Goal: Task Accomplishment & Management: Use online tool/utility

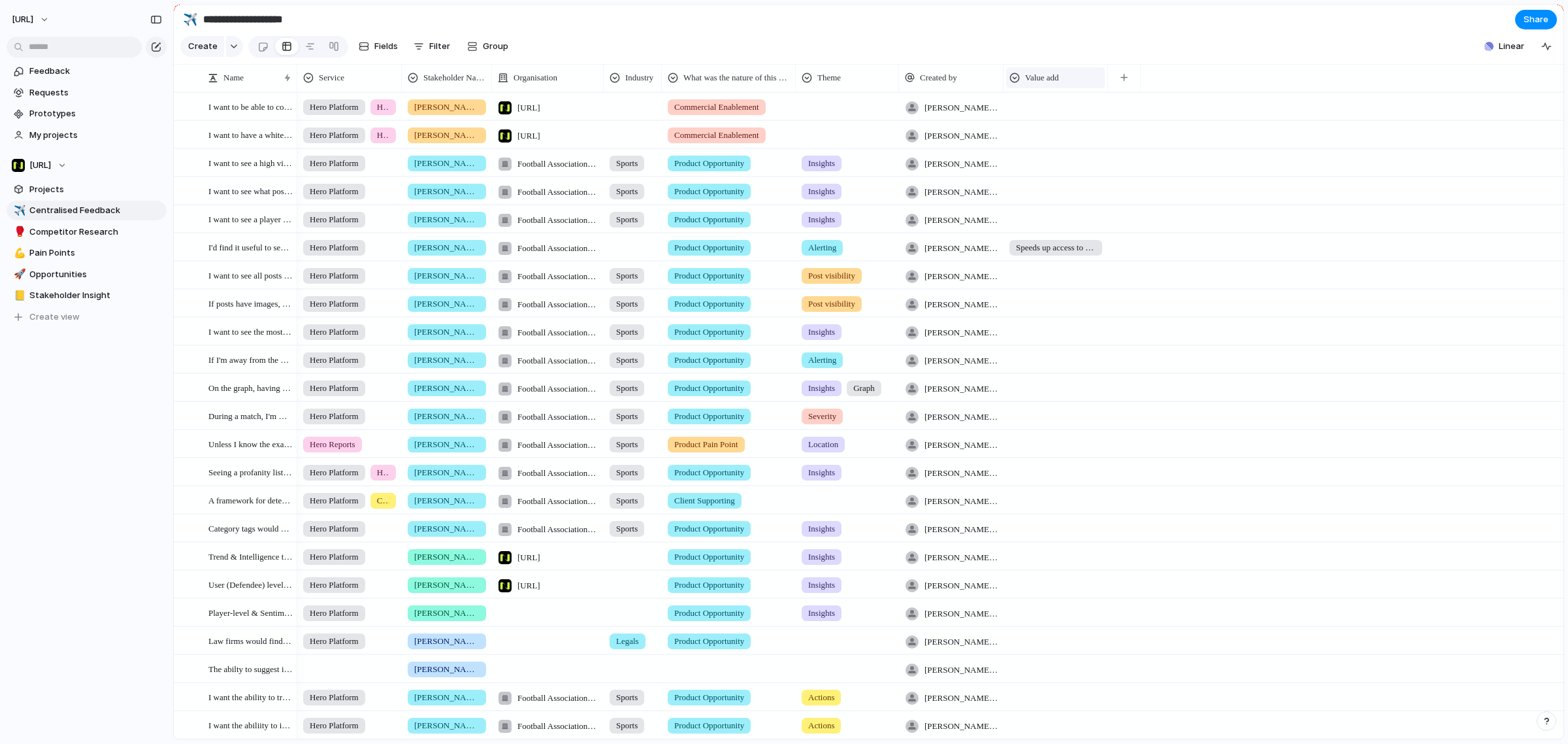
click at [1070, 84] on div "Value add" at bounding box center [1055, 78] width 92 height 13
click at [1095, 59] on div "Modify Hide Sort ascending Sort descending" at bounding box center [784, 372] width 1568 height 744
click at [1129, 84] on button "button" at bounding box center [1124, 78] width 27 height 24
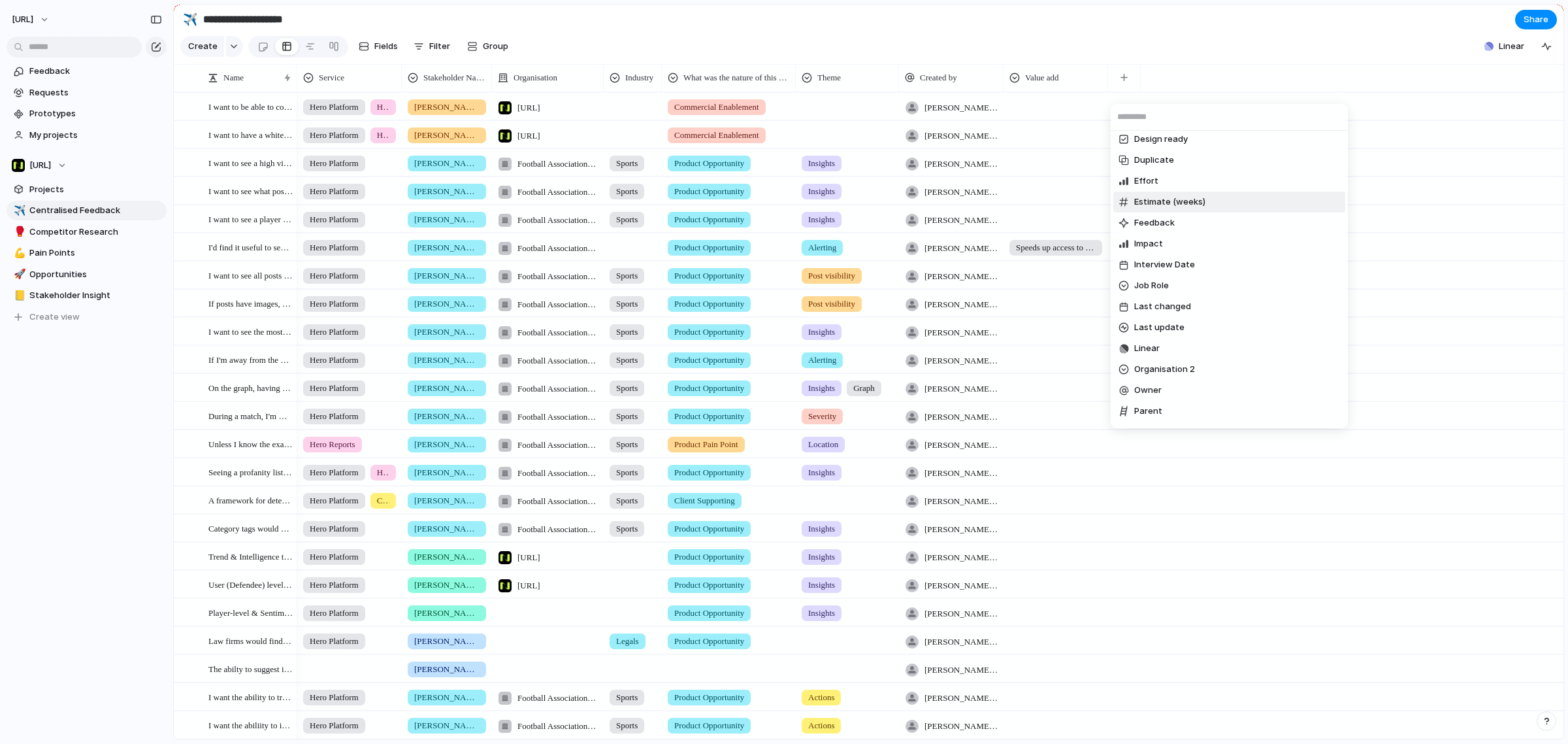
scroll to position [245, 0]
click at [1223, 76] on div "Competitor Created at Customer Date of Feedback Design ready Duplicate Effort E…" at bounding box center [784, 372] width 1568 height 744
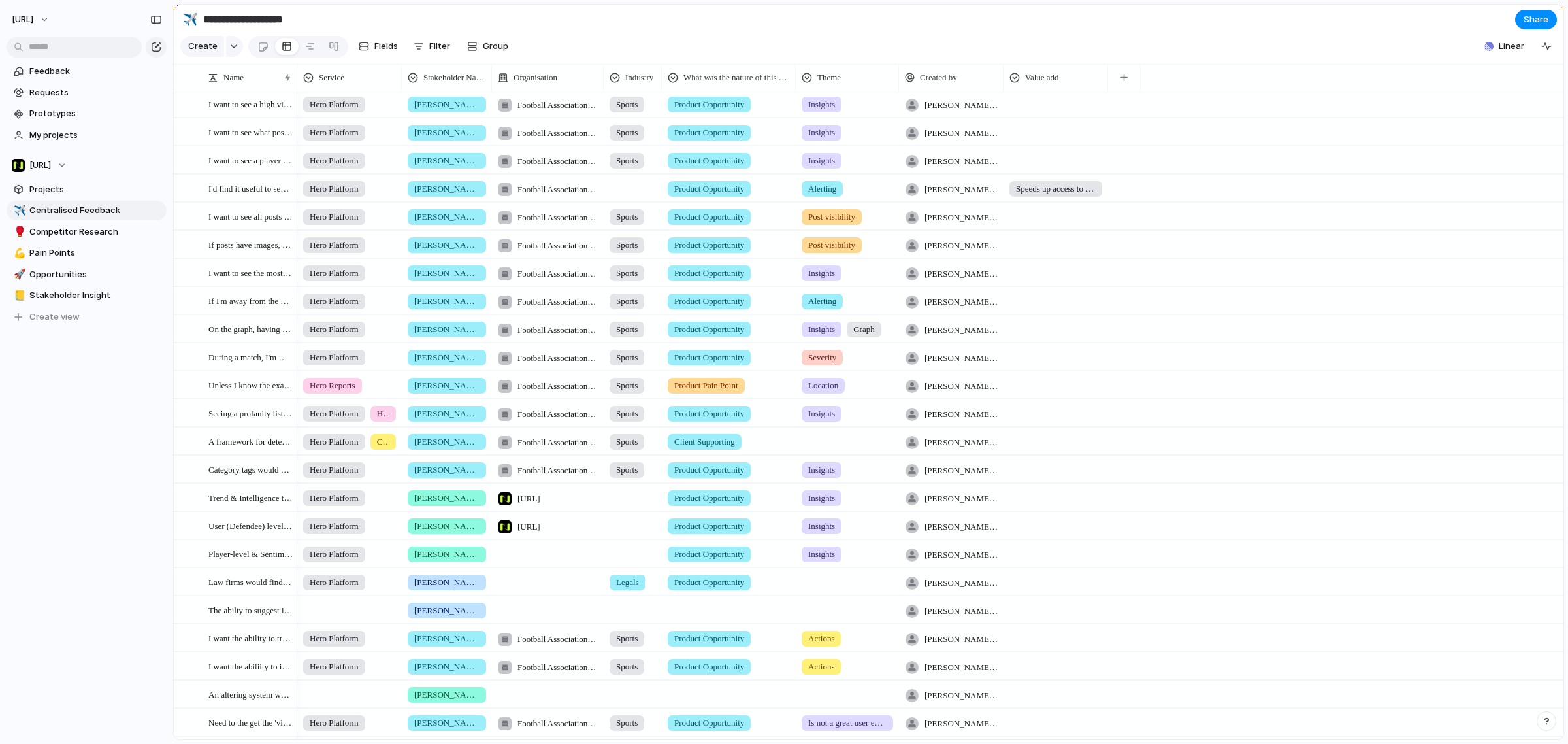
scroll to position [0, 0]
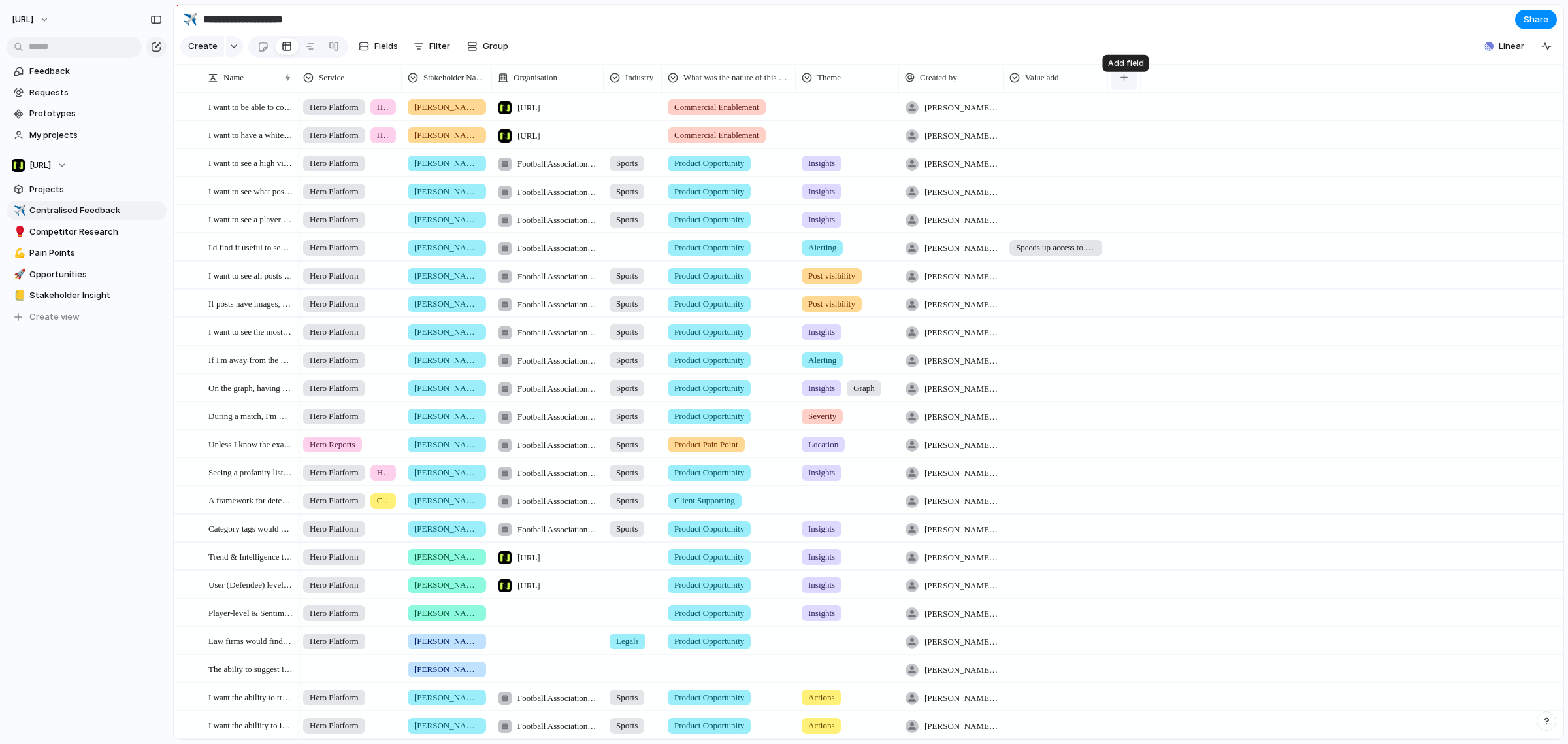
click at [1122, 81] on div "button" at bounding box center [1124, 77] width 7 height 7
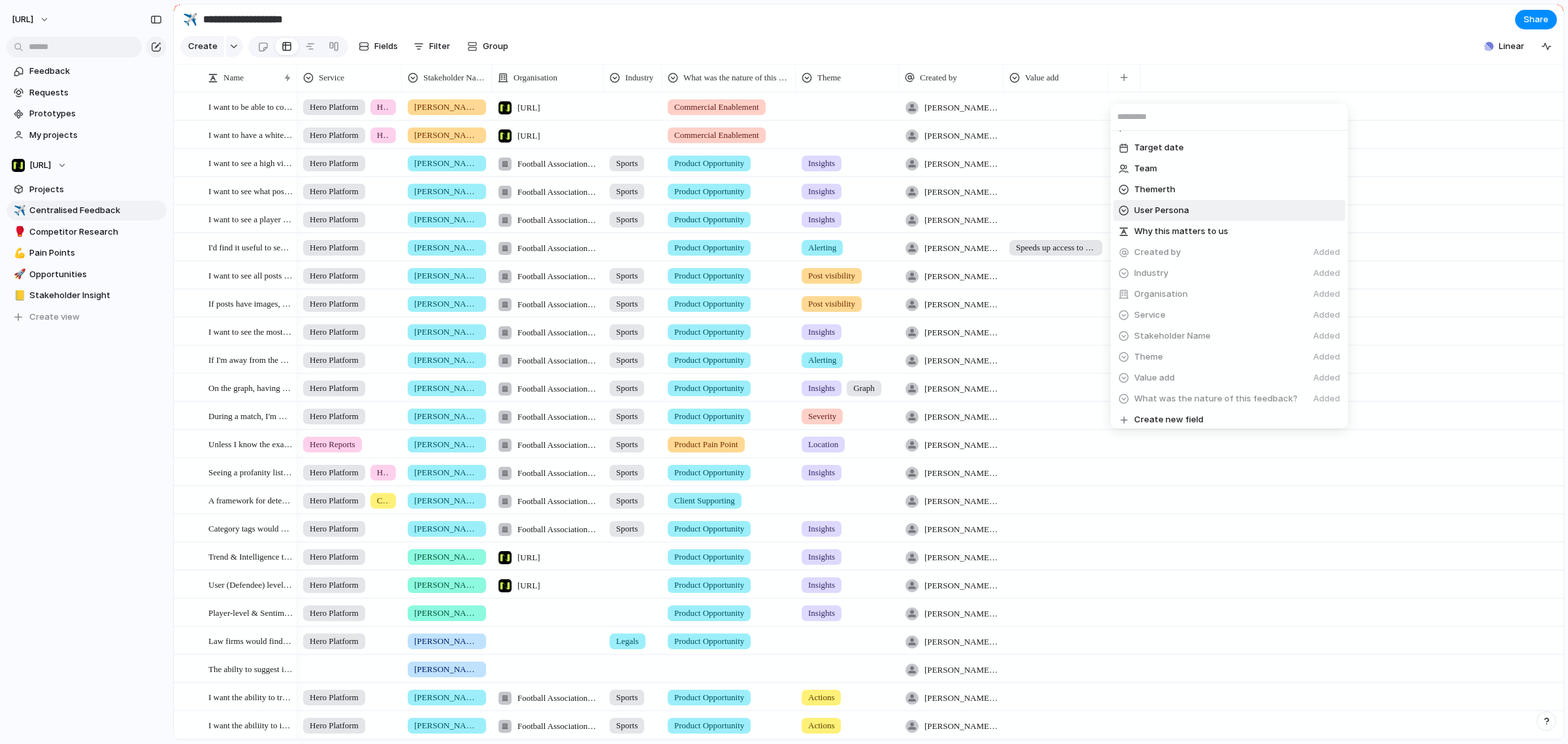
scroll to position [523, 0]
click at [1176, 409] on span "Create new field" at bounding box center [1169, 416] width 69 height 13
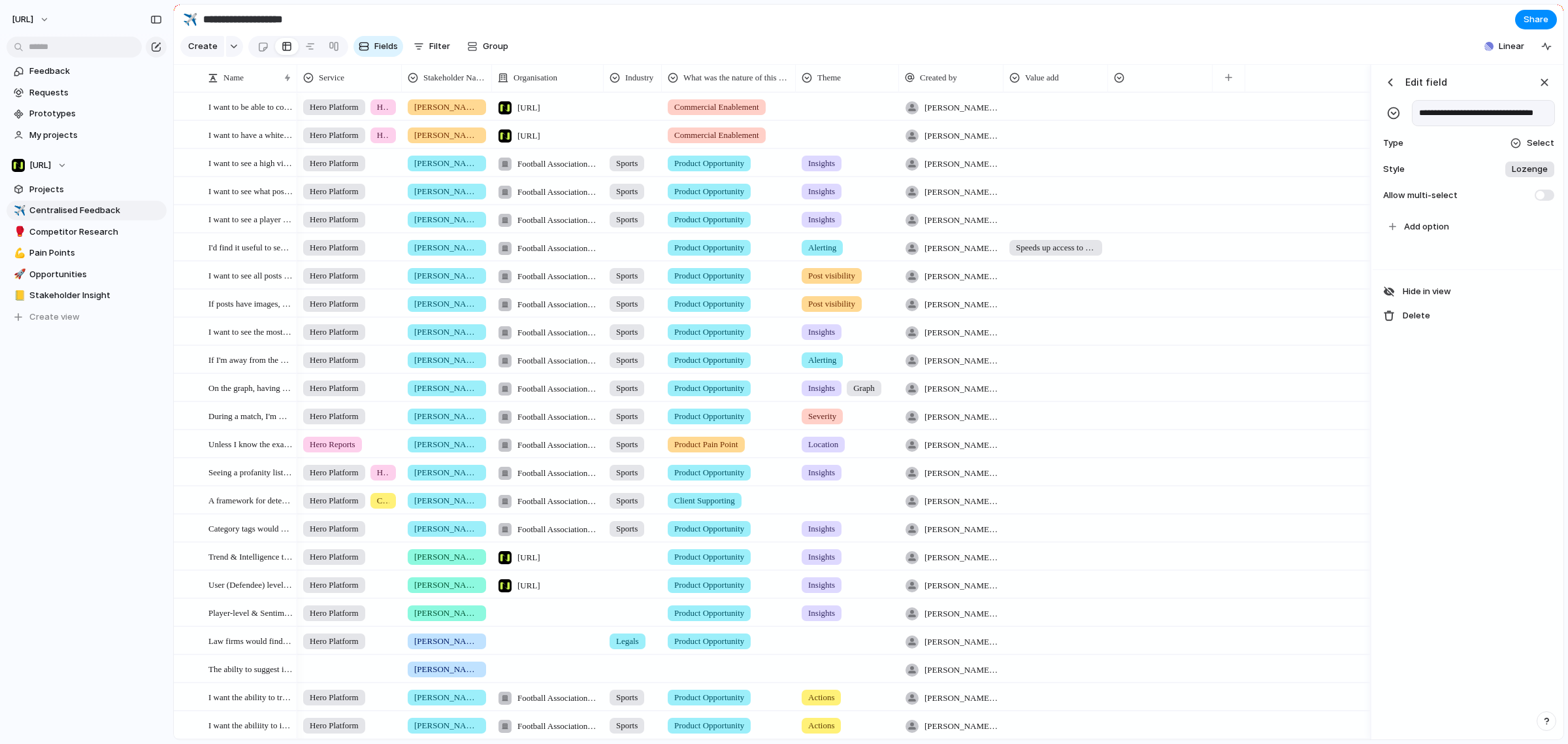
scroll to position [0, 11]
type input "**********"
click at [1277, 21] on section "**********" at bounding box center [868, 19] width 1389 height 30
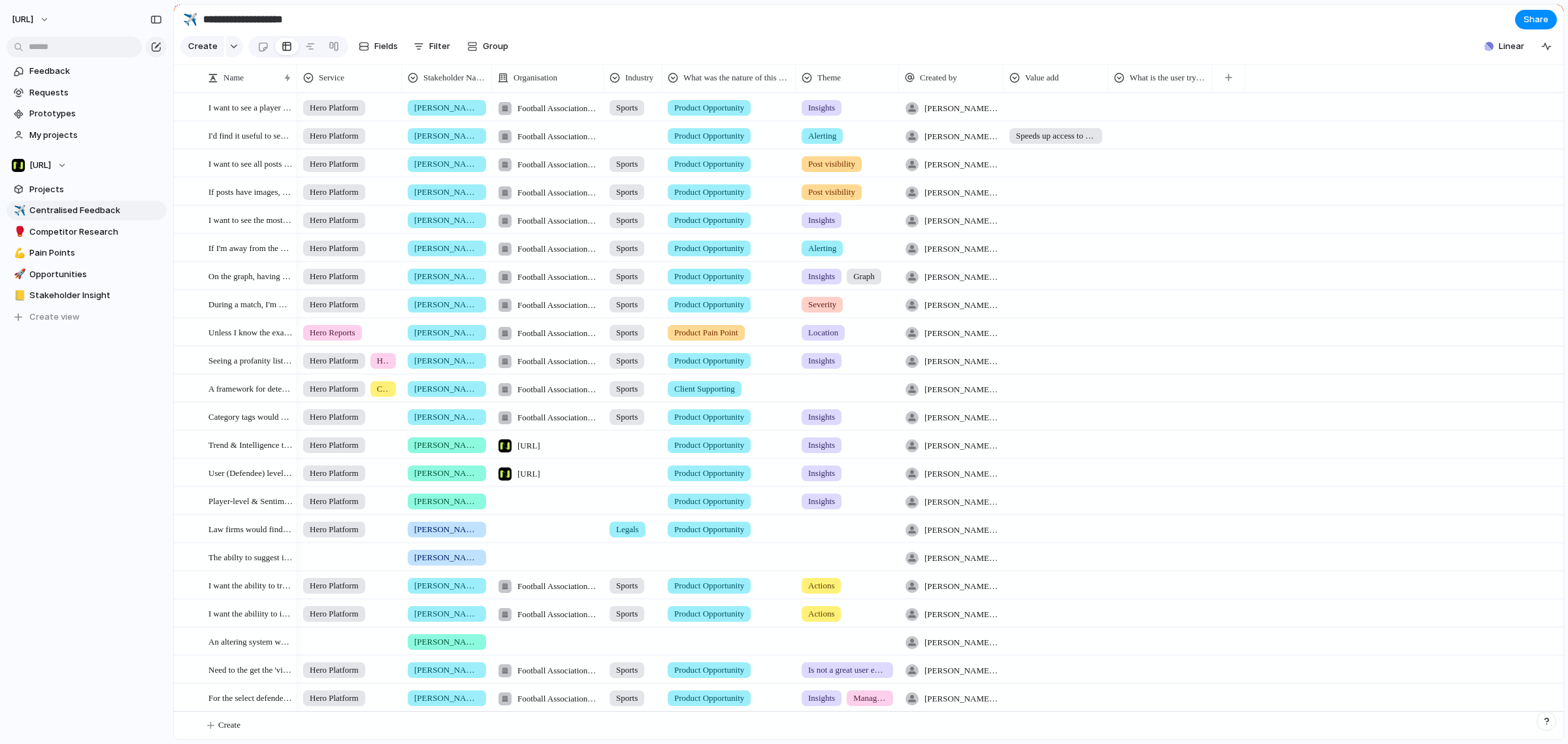
scroll to position [121, 0]
